Goal: Task Accomplishment & Management: Use online tool/utility

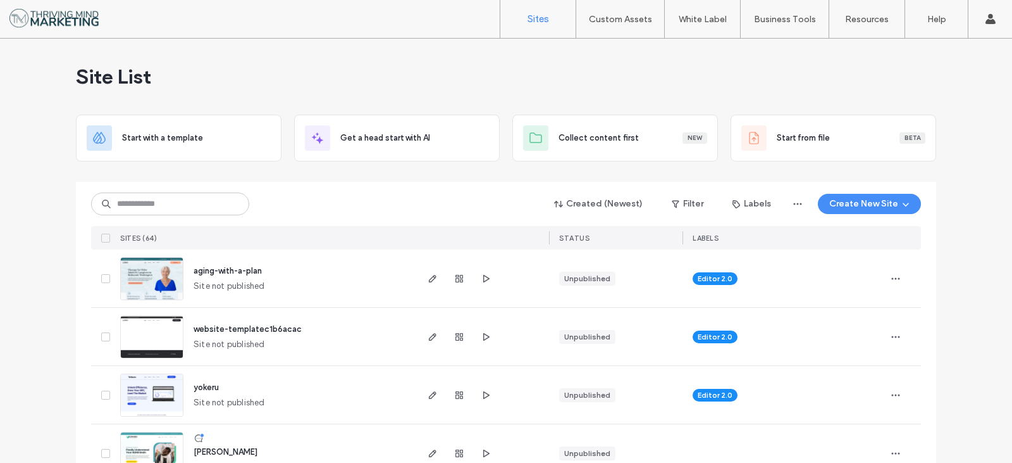
click at [204, 269] on span "aging-with-a-plan" at bounding box center [228, 270] width 68 height 9
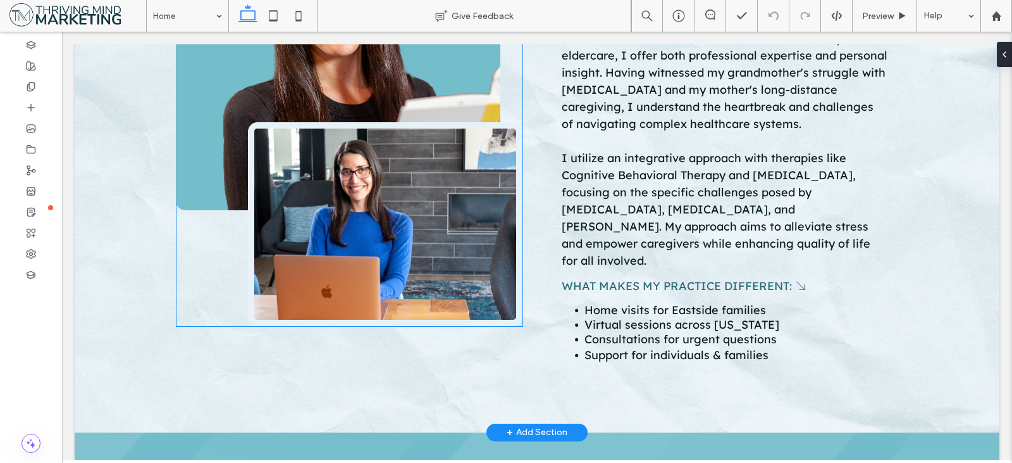
scroll to position [1455, 0]
click at [445, 223] on img at bounding box center [385, 224] width 275 height 204
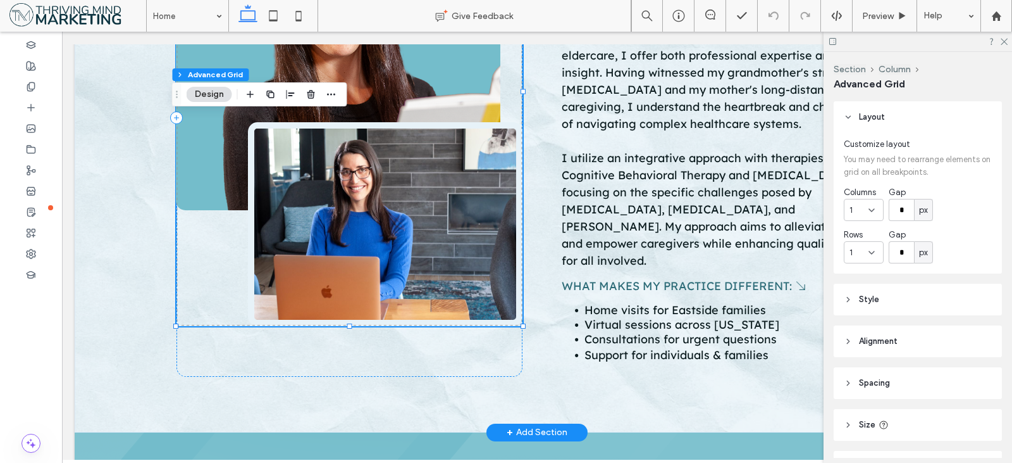
click at [294, 213] on img at bounding box center [385, 224] width 275 height 204
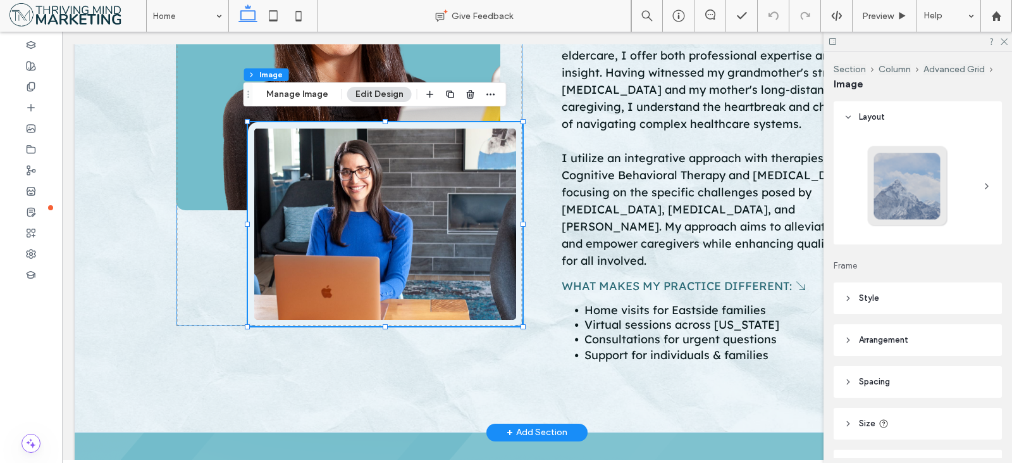
type input "**"
type input "****"
type input "**"
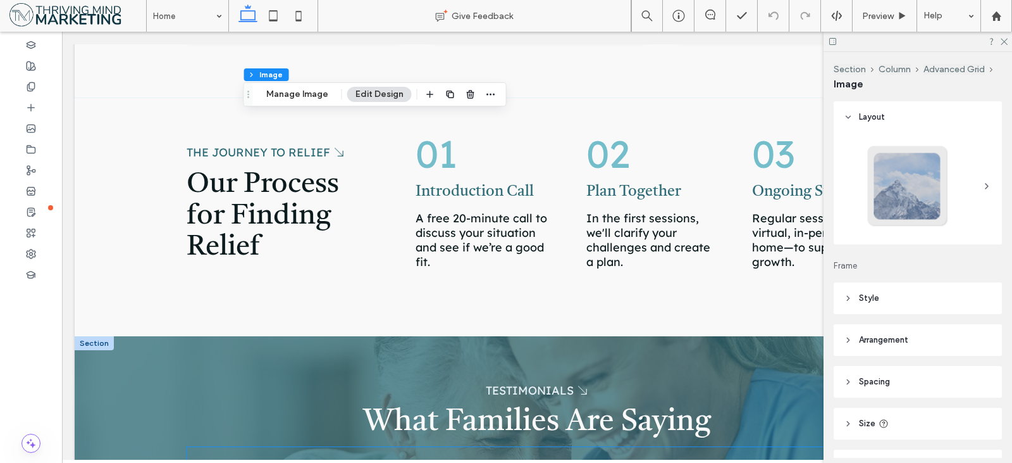
scroll to position [2088, 0]
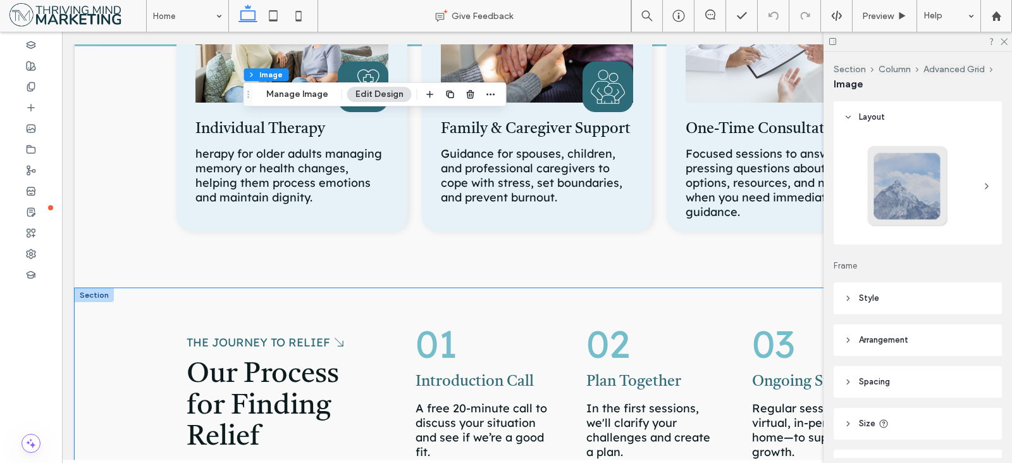
click at [547, 288] on div "The Journey to Relief 🡦 Our Process for Finding Relief 01 Introduction Call A f…" at bounding box center [537, 407] width 759 height 238
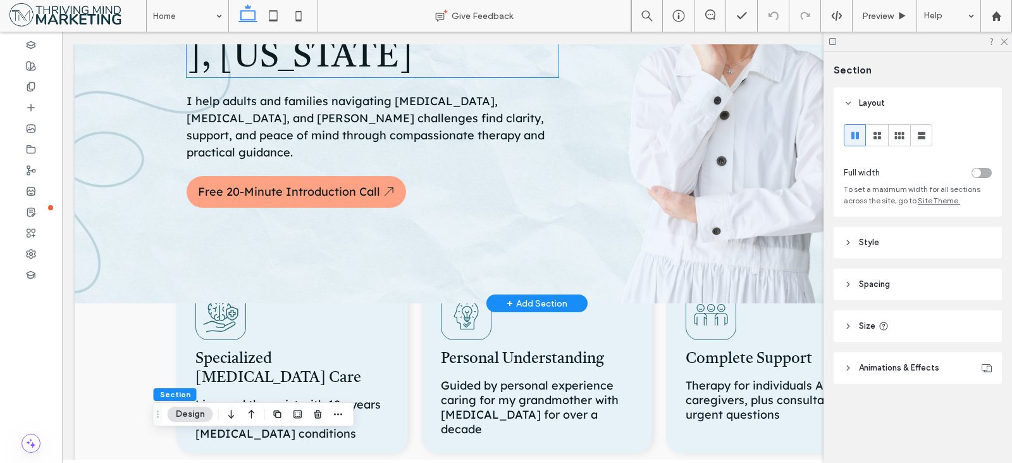
scroll to position [0, 0]
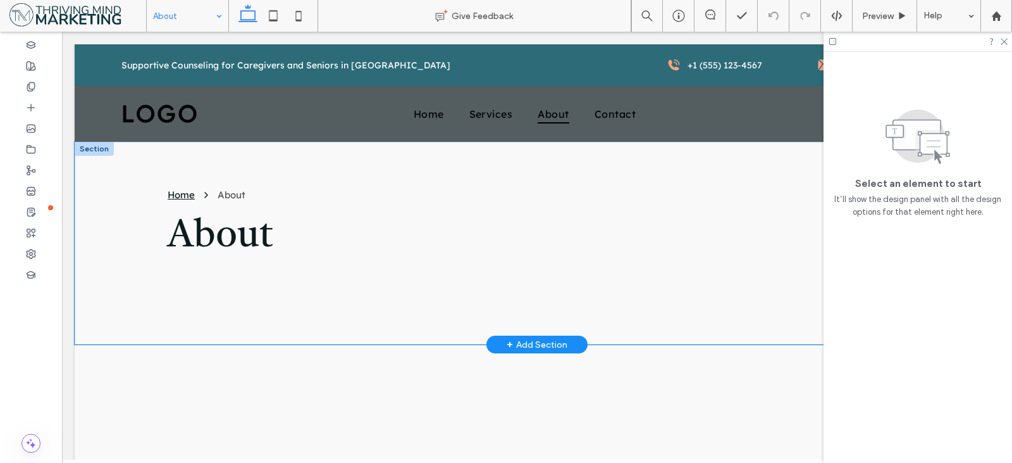
click at [376, 146] on div "Home About About" at bounding box center [537, 243] width 759 height 202
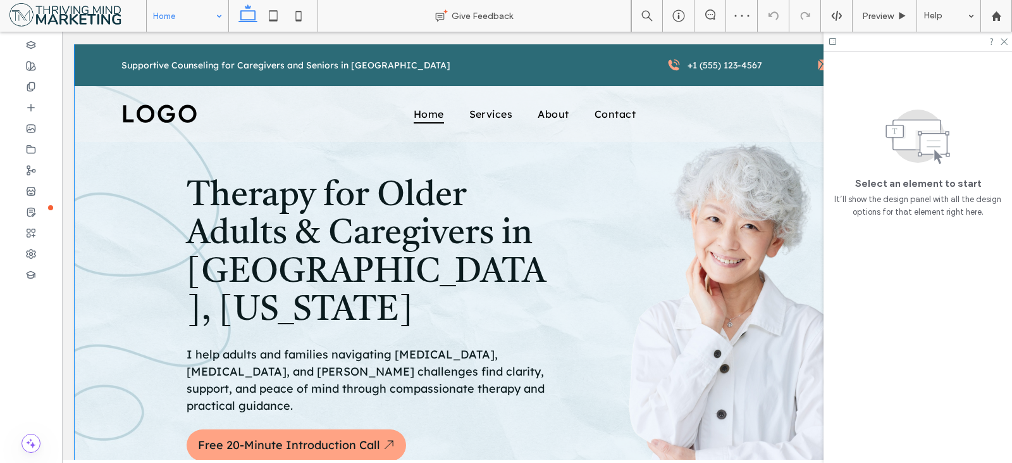
click at [151, 168] on div "Therapy for Older Adults & Caregivers in Redmond, Washington I help adults and …" at bounding box center [537, 300] width 925 height 512
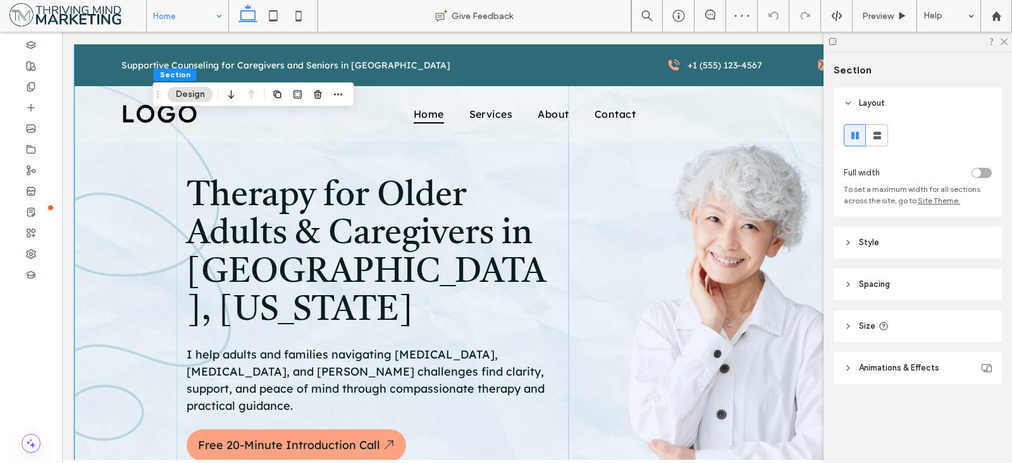
click at [907, 241] on header "Style" at bounding box center [918, 243] width 168 height 32
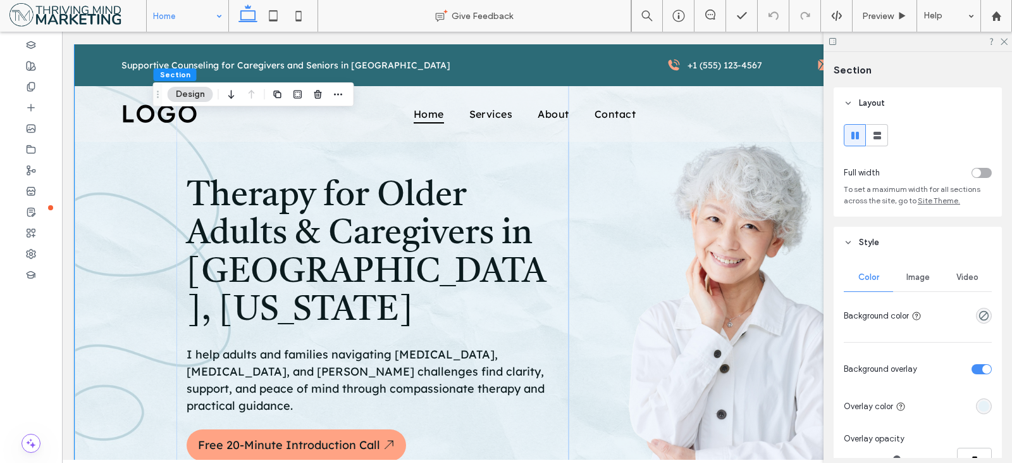
click at [907, 241] on header "Style" at bounding box center [918, 243] width 168 height 32
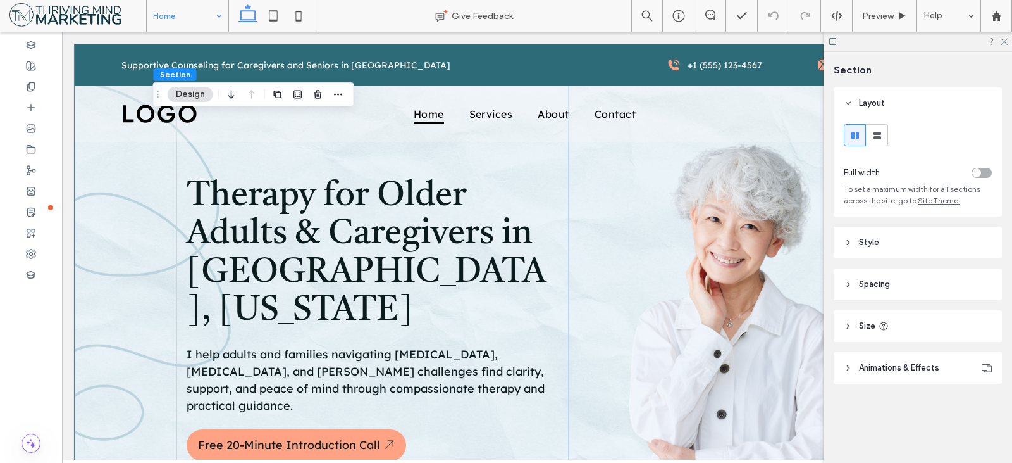
click at [899, 297] on header "Spacing" at bounding box center [918, 284] width 168 height 32
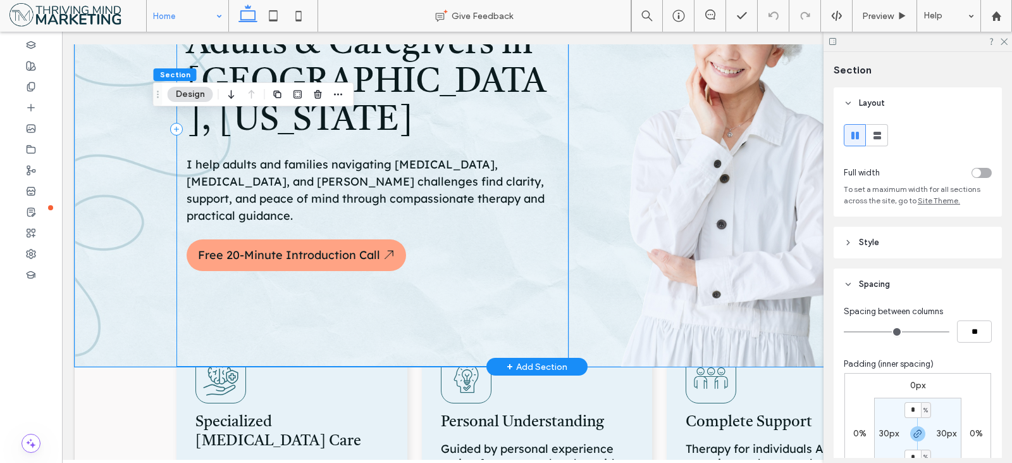
scroll to position [253, 0]
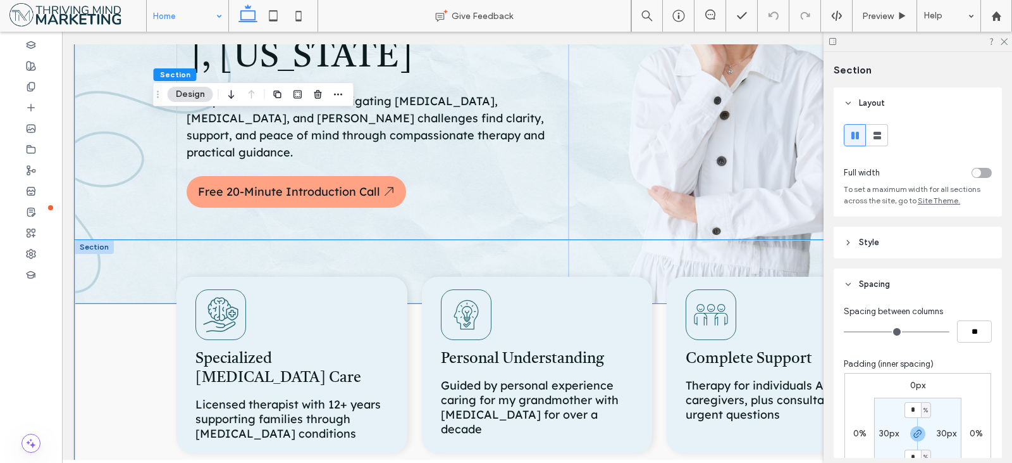
click at [166, 352] on div "Specialized Dementia Care Licensed therapist with 12+ years supporting families…" at bounding box center [537, 365] width 759 height 251
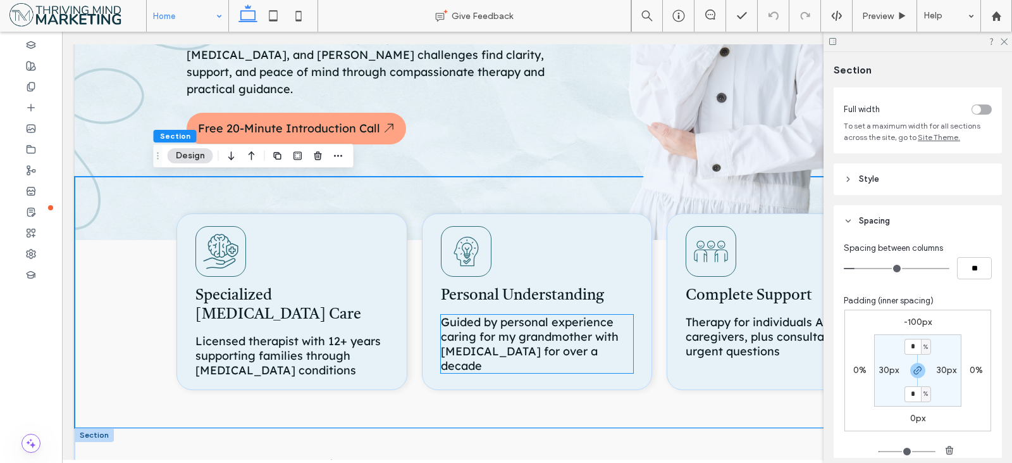
scroll to position [443, 0]
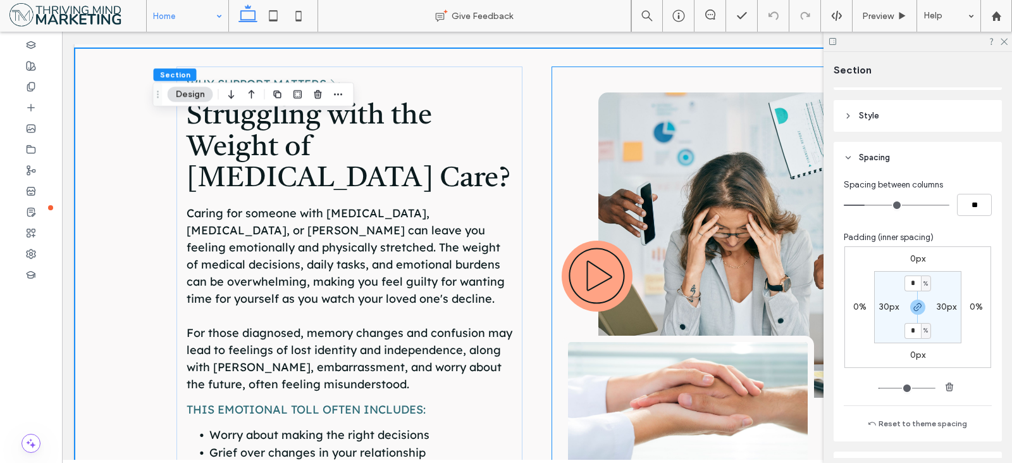
scroll to position [886, 0]
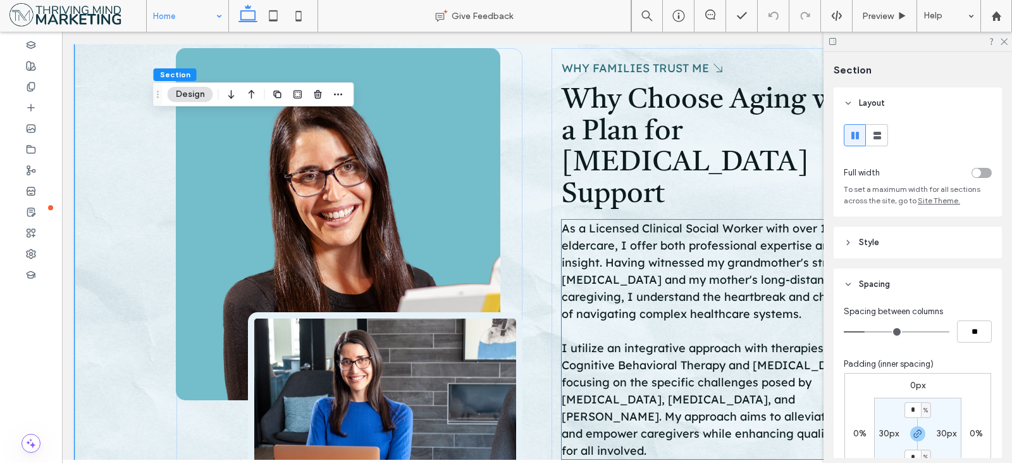
scroll to position [1202, 0]
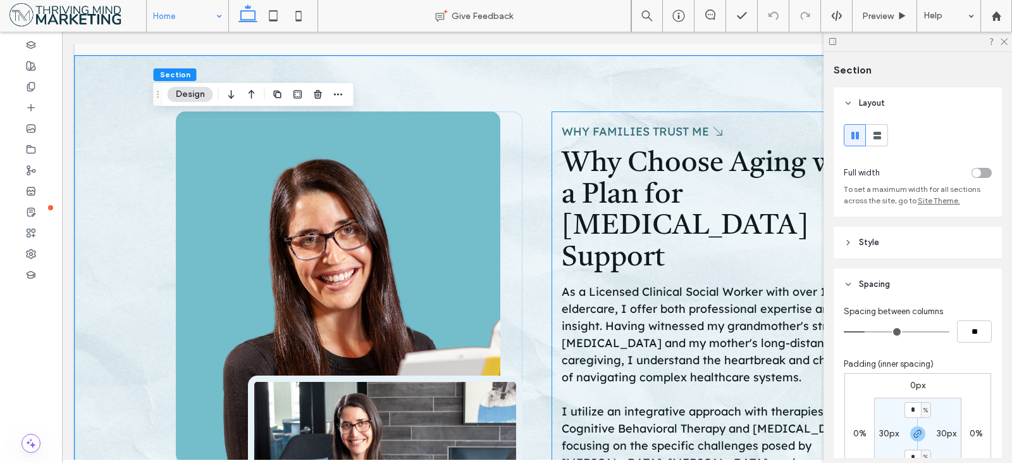
click at [556, 228] on div "Why Families Trust Me 🡦 Why Choose Aging with a Plan for Dementia Support As a …" at bounding box center [725, 370] width 346 height 518
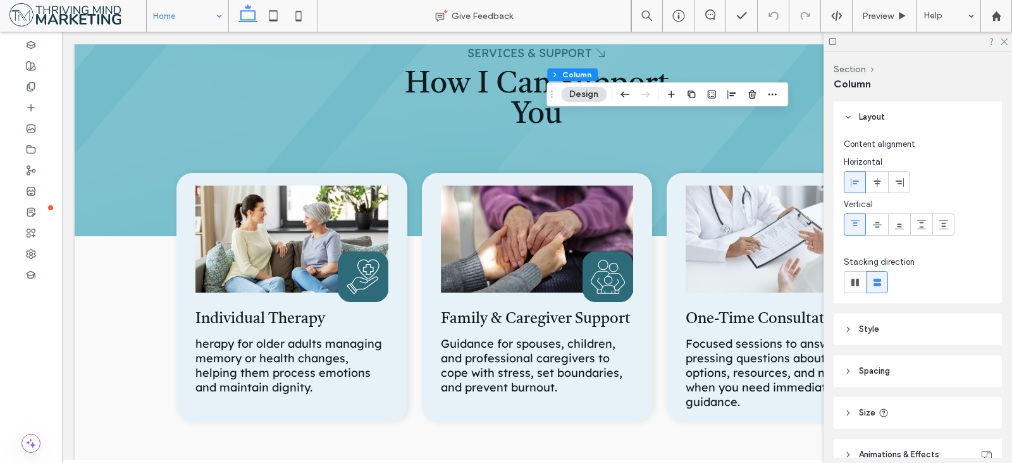
scroll to position [2152, 0]
